Goal: Task Accomplishment & Management: Manage account settings

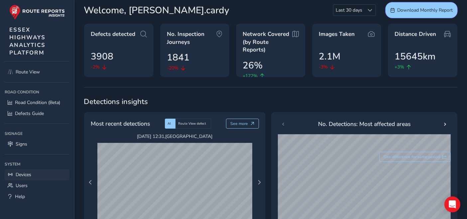
scroll to position [74, 0]
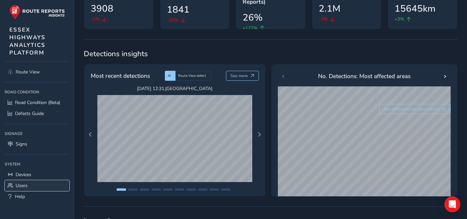
click at [23, 190] on link "Users" at bounding box center [37, 185] width 65 height 11
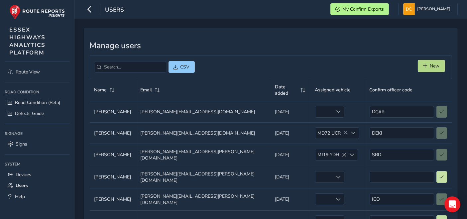
click at [430, 69] on button "New" at bounding box center [431, 66] width 27 height 12
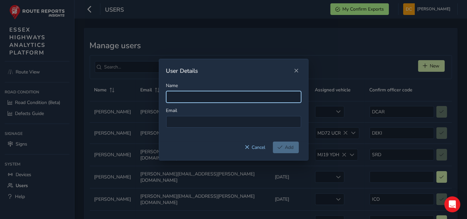
click at [183, 93] on input "Name" at bounding box center [233, 97] width 135 height 12
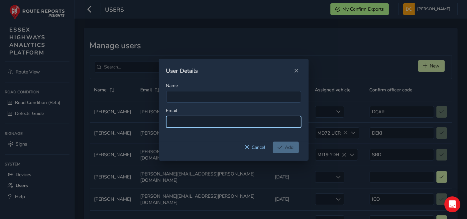
click at [179, 117] on input at bounding box center [233, 122] width 135 height 12
paste input "[PERSON_NAME][EMAIL_ADDRESS][DOMAIN_NAME]"
type input "[PERSON_NAME][EMAIL_ADDRESS][DOMAIN_NAME]"
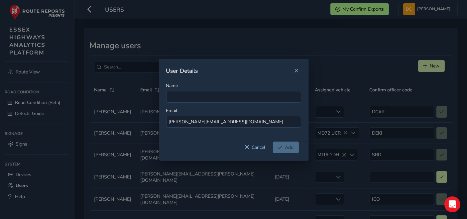
click at [180, 90] on div "Name" at bounding box center [233, 92] width 135 height 20
click at [212, 95] on input "Name" at bounding box center [233, 97] width 135 height 12
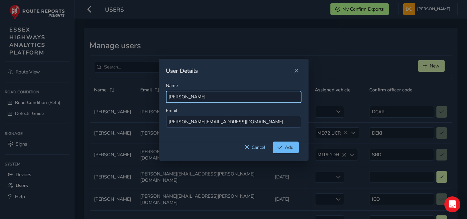
type input "[PERSON_NAME]"
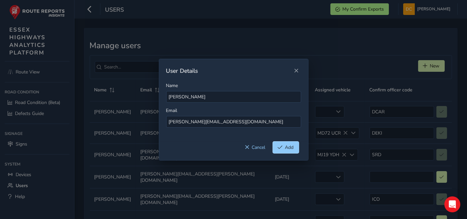
click at [286, 150] on button "Add" at bounding box center [286, 148] width 26 height 12
